Goal: Information Seeking & Learning: Learn about a topic

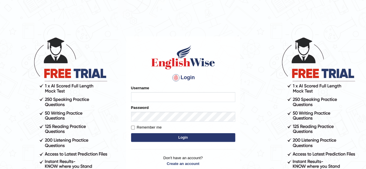
type input "benetta_parramatta"
click at [151, 134] on button "Login" at bounding box center [183, 138] width 104 height 9
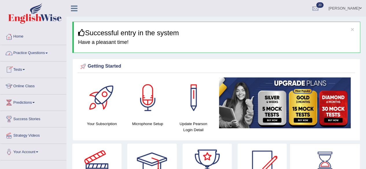
click at [44, 53] on link "Practice Questions" at bounding box center [33, 52] width 66 height 14
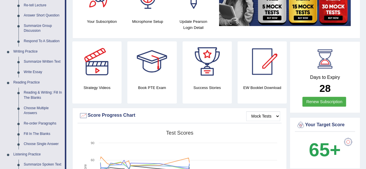
scroll to position [109, 0]
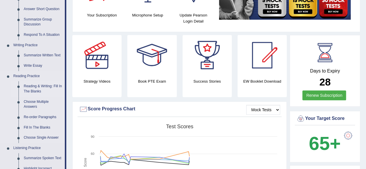
click at [46, 86] on link "Reading & Writing: Fill In The Blanks" at bounding box center [43, 88] width 44 height 15
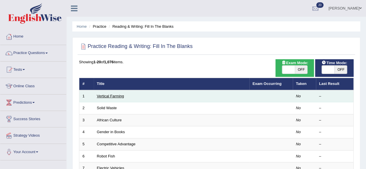
click at [114, 97] on link "Vertical Farming" at bounding box center [110, 96] width 27 height 4
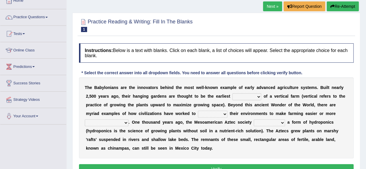
scroll to position [42, 0]
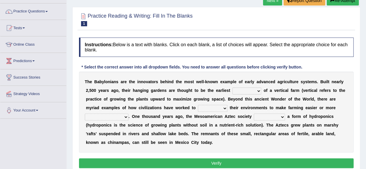
click at [258, 91] on select "prototype failure discredit protocol" at bounding box center [247, 91] width 29 height 7
select select "prototype"
click at [233, 88] on select "prototype failure discredit protocol" at bounding box center [247, 91] width 29 height 7
click at [225, 107] on select "manipulate escape respect disarrange" at bounding box center [213, 108] width 30 height 7
select select "manipulate"
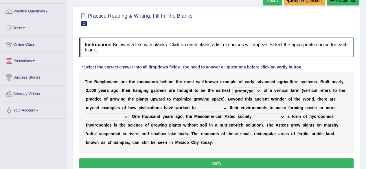
click at [198, 105] on select "manipulate escape respect disarrange" at bounding box center [213, 108] width 30 height 7
click at [126, 116] on select "productive constructive connective counterproductive" at bounding box center [107, 117] width 44 height 7
select select "productive"
click at [85, 114] on select "productive constructive connective counterproductive" at bounding box center [107, 117] width 44 height 7
click at [126, 117] on select "productive constructive connective counterproductive" at bounding box center [107, 117] width 44 height 7
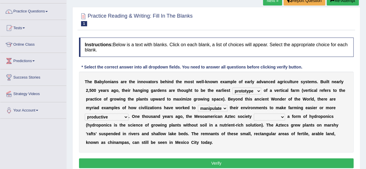
click at [281, 116] on select "domineered volunteered pioneered engineered" at bounding box center [269, 117] width 31 height 7
select select "volunteered"
click at [254, 114] on select "domineered volunteered pioneered engineered" at bounding box center [269, 117] width 31 height 7
click at [225, 108] on select "manipulate escape respect disarrange" at bounding box center [213, 108] width 30 height 7
select select "respect"
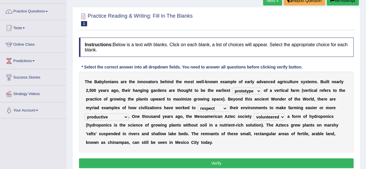
click at [198, 105] on select "manipulate escape respect disarrange" at bounding box center [213, 108] width 30 height 7
click at [209, 160] on button "Verify" at bounding box center [216, 164] width 275 height 10
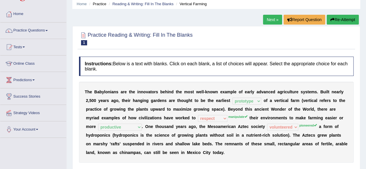
scroll to position [21, 0]
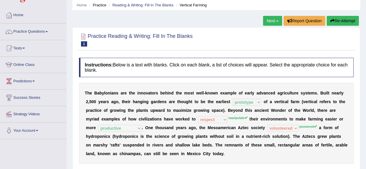
click at [342, 21] on button "Re-Attempt" at bounding box center [343, 21] width 32 height 10
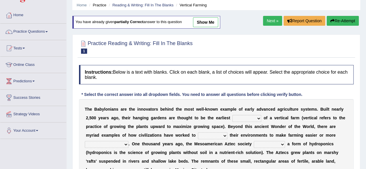
click at [281, 145] on select "domineered volunteered pioneered engineered" at bounding box center [269, 144] width 31 height 7
select select "volunteered"
click at [254, 141] on select "domineered volunteered pioneered engineered" at bounding box center [269, 144] width 31 height 7
click at [230, 135] on b "t" at bounding box center [230, 135] width 1 height 5
click at [224, 135] on select "manipulate escape respect disarrange" at bounding box center [213, 136] width 30 height 7
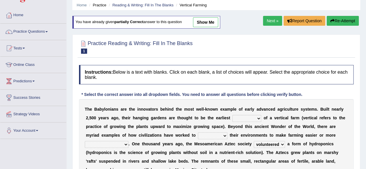
select select "manipulate"
click at [198, 133] on select "manipulate escape respect disarrange" at bounding box center [213, 136] width 30 height 7
click at [259, 117] on select "prototype failure discredit protocol" at bounding box center [247, 118] width 29 height 7
select select "prototype"
click at [233, 115] on select "prototype failure discredit protocol" at bounding box center [247, 118] width 29 height 7
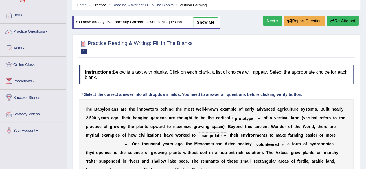
click at [126, 145] on select "productive constructive connective counterproductive" at bounding box center [107, 144] width 44 height 7
select select "productive"
click at [85, 141] on select "productive constructive connective counterproductive" at bounding box center [107, 144] width 44 height 7
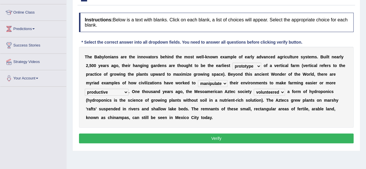
scroll to position [73, 0]
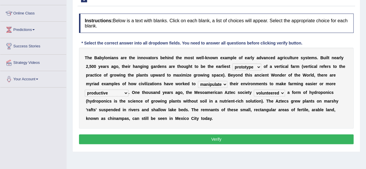
click at [326, 136] on button "Verify" at bounding box center [216, 140] width 275 height 10
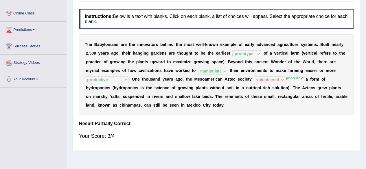
scroll to position [0, 0]
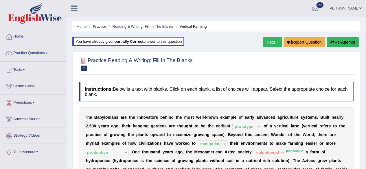
click at [269, 41] on link "Next »" at bounding box center [272, 42] width 19 height 10
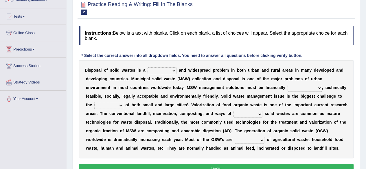
scroll to position [67, 0]
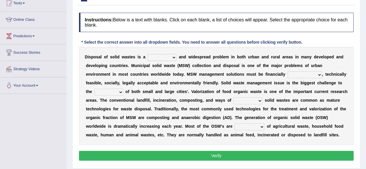
click at [174, 57] on select "slanting stinging stalling shafting" at bounding box center [162, 57] width 29 height 7
select select "slanting"
click at [148, 54] on select "slanting stinging stalling shafting" at bounding box center [162, 57] width 29 height 7
click at [174, 57] on select "slanting stinging stalling shafting" at bounding box center [162, 57] width 29 height 7
click at [173, 110] on b "a" at bounding box center [173, 109] width 2 height 5
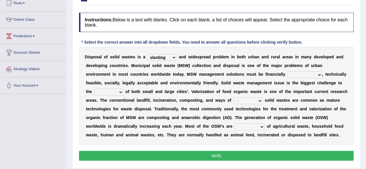
click at [175, 57] on select "slanting stinging stalling shafting" at bounding box center [162, 57] width 29 height 7
click at [231, 70] on div "D i s p o s a l o f s o l i d w a s t e s i s a slanting stinging stalling shaf…" at bounding box center [216, 96] width 275 height 98
click at [318, 74] on select "unattainable sustainable objectionable treasonable" at bounding box center [305, 75] width 34 height 7
select select "sustainable"
click at [288, 72] on select "unattainable sustainable objectionable treasonable" at bounding box center [305, 75] width 34 height 7
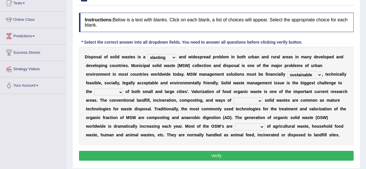
click at [122, 92] on select "plants culture authorities history" at bounding box center [108, 92] width 29 height 7
click at [94, 89] on select "plants culture authorities history" at bounding box center [108, 92] width 29 height 7
click at [122, 93] on select "plants culture authorities history" at bounding box center [108, 92] width 29 height 7
select select "authorities"
click at [94, 89] on select "plants culture authorities history" at bounding box center [108, 92] width 29 height 7
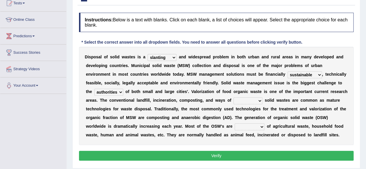
click at [121, 93] on select "plants culture authorities history" at bounding box center [108, 92] width 29 height 7
click at [193, 102] on b "s" at bounding box center [194, 100] width 2 height 5
click at [262, 100] on select "reserving preserving deserving handling" at bounding box center [248, 101] width 29 height 7
select select "preserving"
click at [234, 98] on select "reserving preserving deserving handling" at bounding box center [248, 101] width 29 height 7
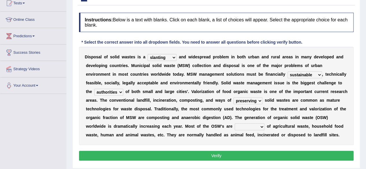
click at [261, 127] on select "composed disposed composing disposing" at bounding box center [250, 127] width 30 height 7
click at [235, 124] on select "composed disposed composing disposing" at bounding box center [250, 127] width 30 height 7
click at [262, 125] on select "composed disposed composing disposing" at bounding box center [250, 127] width 30 height 7
select select "disposed"
click at [235, 124] on select "composed disposed composing disposing" at bounding box center [250, 127] width 30 height 7
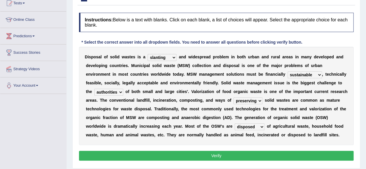
click at [252, 153] on button "Verify" at bounding box center [216, 156] width 275 height 10
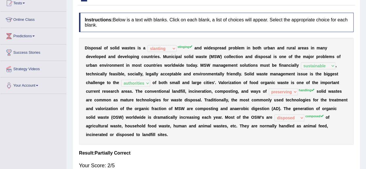
scroll to position [0, 0]
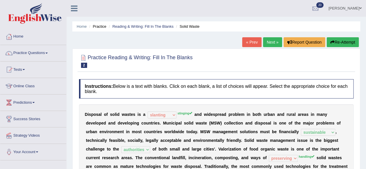
click at [269, 41] on link "Next »" at bounding box center [272, 42] width 19 height 10
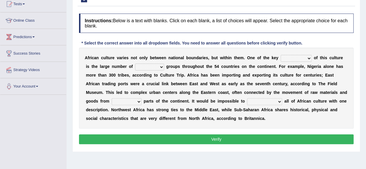
scroll to position [66, 0]
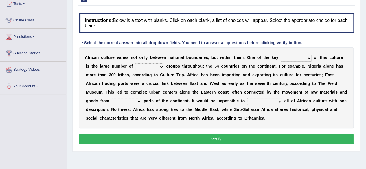
click at [309, 57] on select "conjectures features issues doubts" at bounding box center [296, 58] width 31 height 7
click at [155, 66] on select "ethic ethnic eugenic epic" at bounding box center [149, 66] width 29 height 7
select select "ethnic"
click at [135, 63] on select "ethic ethnic eugenic epic" at bounding box center [149, 66] width 29 height 7
click at [308, 61] on select "conjectures features issues doubts" at bounding box center [296, 58] width 31 height 7
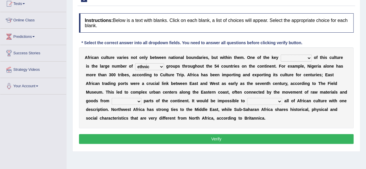
select select "conjectures"
click at [281, 55] on select "conjectures features issues doubts" at bounding box center [296, 58] width 31 height 7
click at [138, 101] on select "forelocked interlocked unlocked landlocked" at bounding box center [127, 101] width 30 height 7
click at [286, 102] on b "a" at bounding box center [286, 101] width 2 height 5
click at [279, 101] on select "characterize conceptualize symbolize synthesize" at bounding box center [264, 101] width 35 height 7
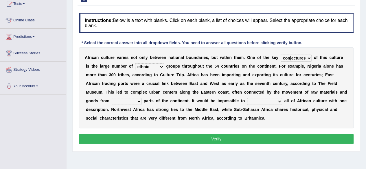
select select "symbolize"
click at [247, 98] on select "characterize conceptualize symbolize synthesize" at bounding box center [264, 101] width 35 height 7
click at [139, 103] on select "forelocked interlocked unlocked landlocked" at bounding box center [127, 101] width 30 height 7
select select "landlocked"
click at [112, 98] on select "forelocked interlocked unlocked landlocked" at bounding box center [127, 101] width 30 height 7
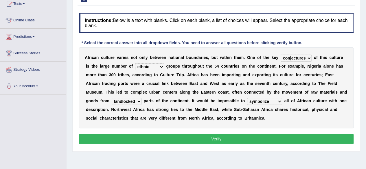
click at [249, 141] on button "Verify" at bounding box center [216, 139] width 275 height 10
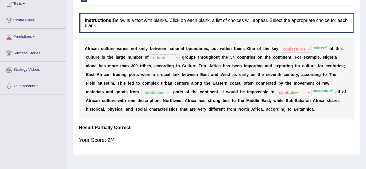
scroll to position [0, 0]
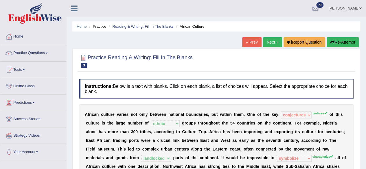
click at [270, 41] on link "Next »" at bounding box center [272, 42] width 19 height 10
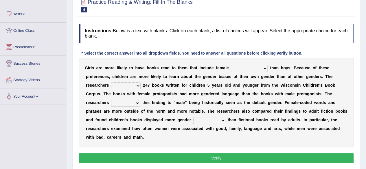
scroll to position [65, 0]
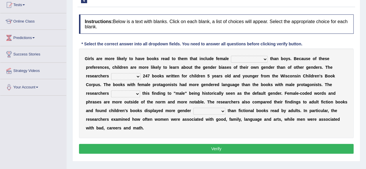
click at [265, 58] on select "protagonists cosmogonists agonists expressionists" at bounding box center [249, 59] width 37 height 7
